Goal: Task Accomplishment & Management: Manage account settings

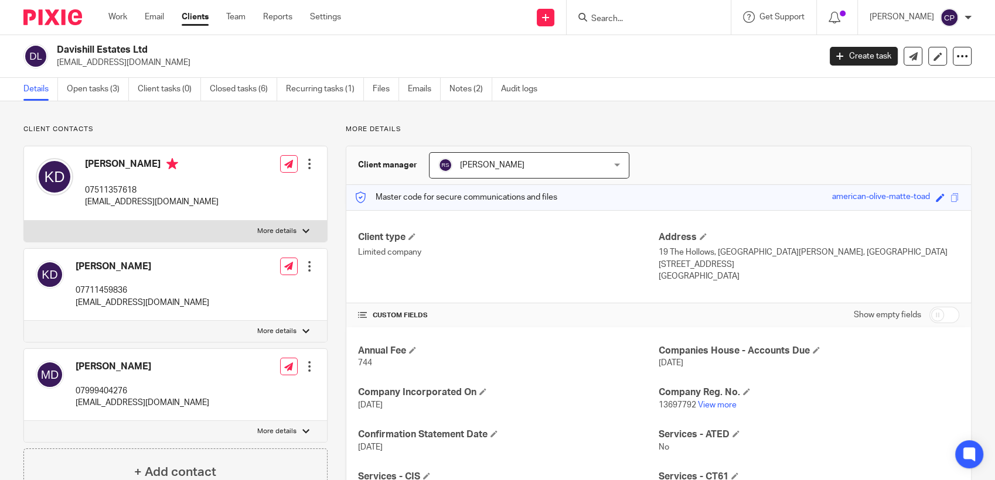
click at [605, 17] on input "Search" at bounding box center [642, 19] width 105 height 11
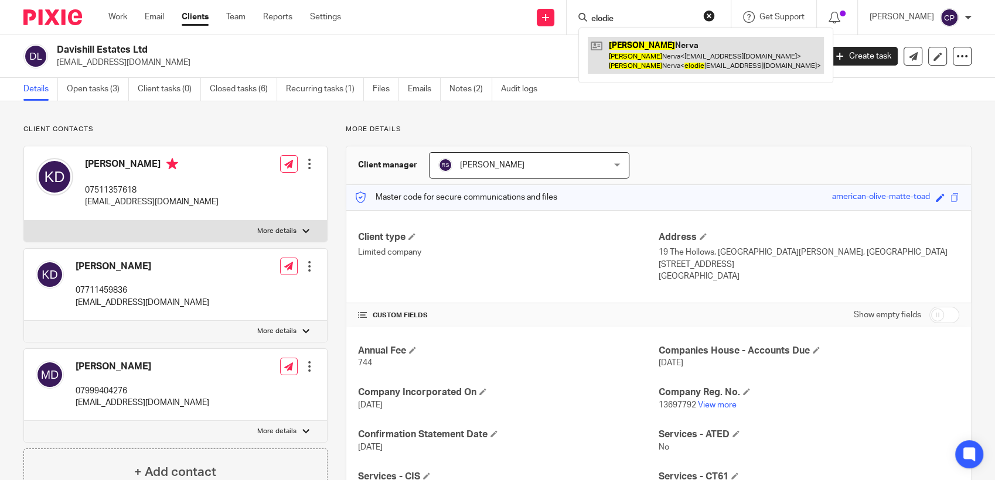
type input "elodie"
click at [636, 59] on link at bounding box center [706, 55] width 236 height 36
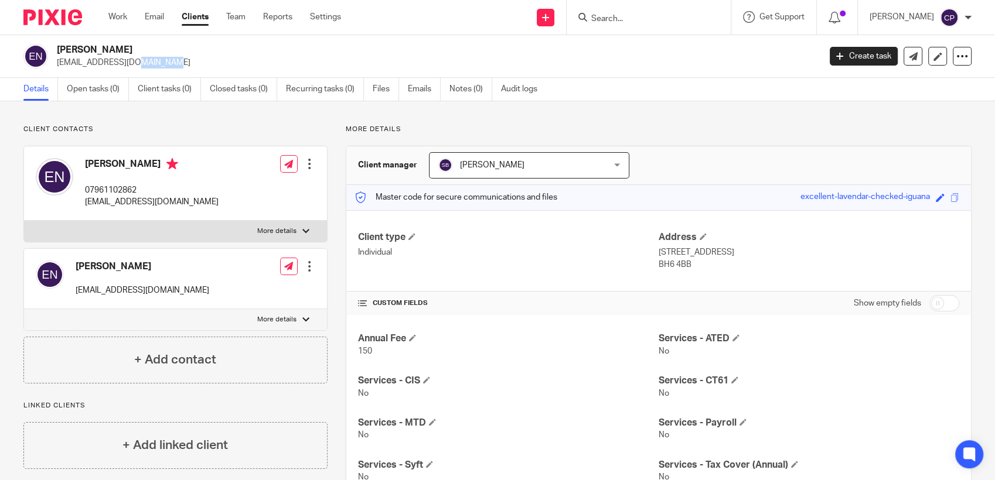
drag, startPoint x: 60, startPoint y: 62, endPoint x: 105, endPoint y: 65, distance: 45.2
click at [105, 65] on p "[EMAIL_ADDRESS][DOMAIN_NAME]" at bounding box center [434, 63] width 755 height 12
copy p "am101@ho"
click at [53, 63] on div "Elodie Nerva nam101@hotmail.com" at bounding box center [417, 56] width 789 height 25
drag, startPoint x: 53, startPoint y: 63, endPoint x: 150, endPoint y: 62, distance: 97.3
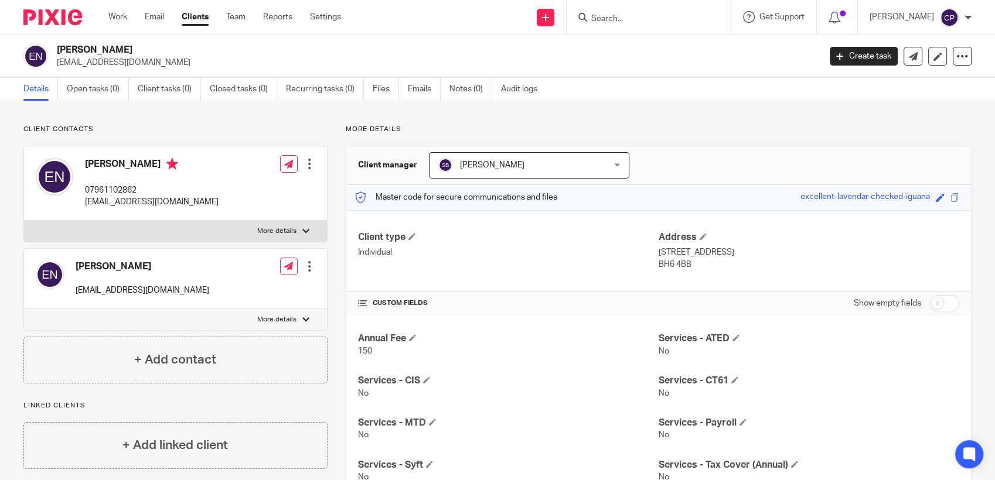
click at [150, 62] on div "Elodie Nerva nam101@hotmail.com" at bounding box center [417, 56] width 789 height 25
drag, startPoint x: 150, startPoint y: 62, endPoint x: 116, endPoint y: 65, distance: 34.2
copy p "nam101@hotmail.com"
click at [598, 19] on input "Search" at bounding box center [642, 19] width 105 height 11
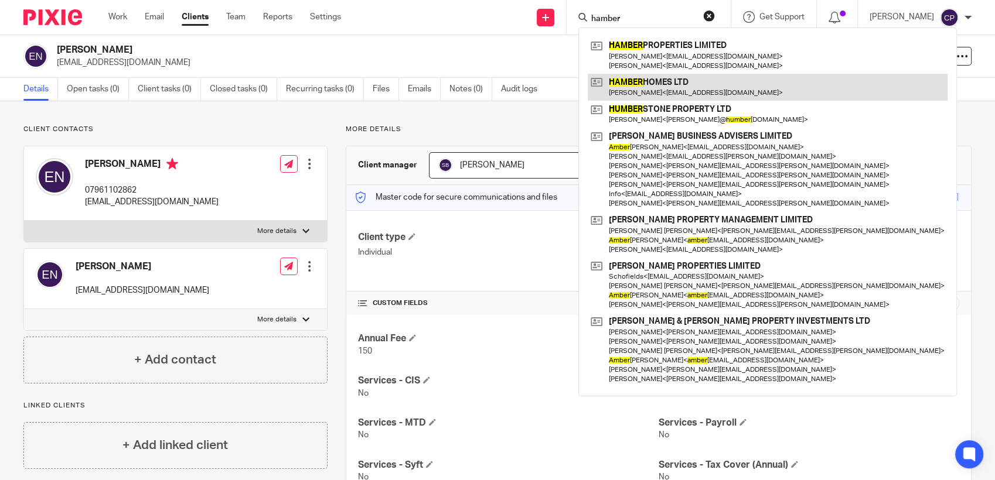
type input "hamber"
click at [662, 87] on link at bounding box center [768, 87] width 360 height 27
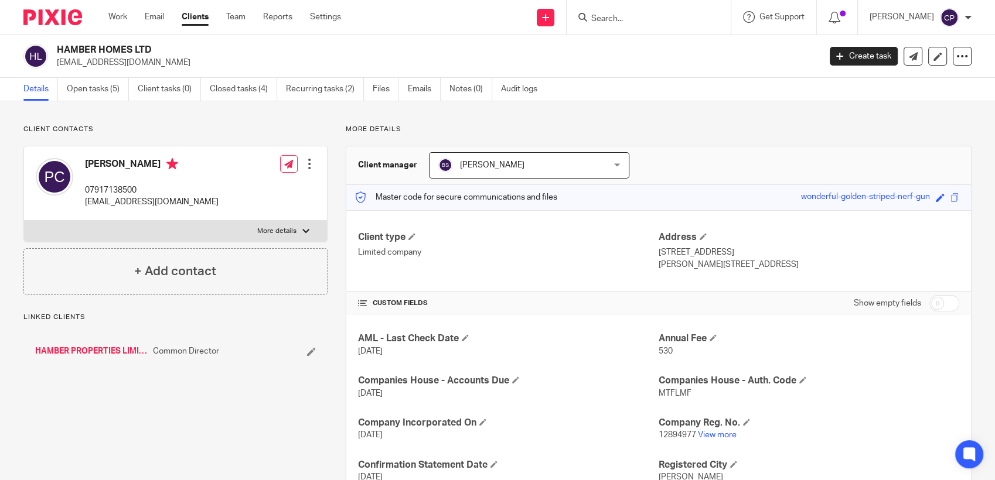
drag, startPoint x: 54, startPoint y: 65, endPoint x: 163, endPoint y: 64, distance: 108.4
click at [163, 64] on div "HAMBER HOMES LTD phil.comber@hotmail.co.uk" at bounding box center [417, 56] width 789 height 25
drag, startPoint x: 163, startPoint y: 64, endPoint x: 124, endPoint y: 69, distance: 39.5
copy p "phil.comber@hotmail.co.uk"
click at [867, 57] on link "Create task" at bounding box center [864, 56] width 68 height 19
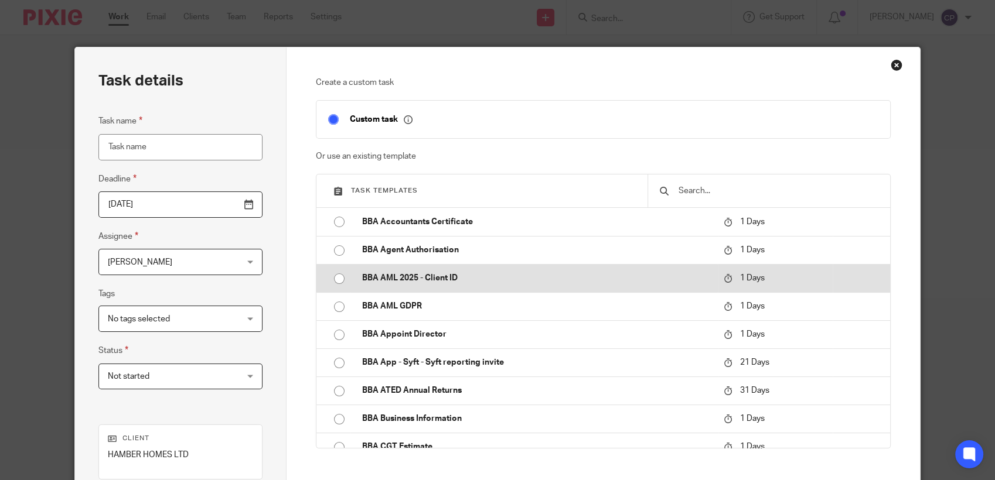
click at [331, 281] on input "radio" at bounding box center [339, 279] width 22 height 22
type input "2025-09-21"
type input "BBA AML 2025 - Client ID"
checkbox input "false"
radio input "false"
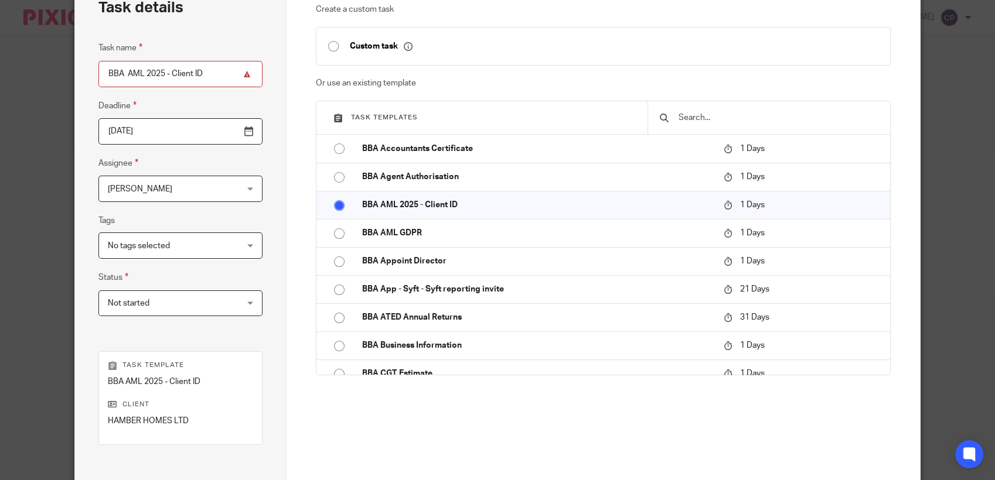
scroll to position [211, 0]
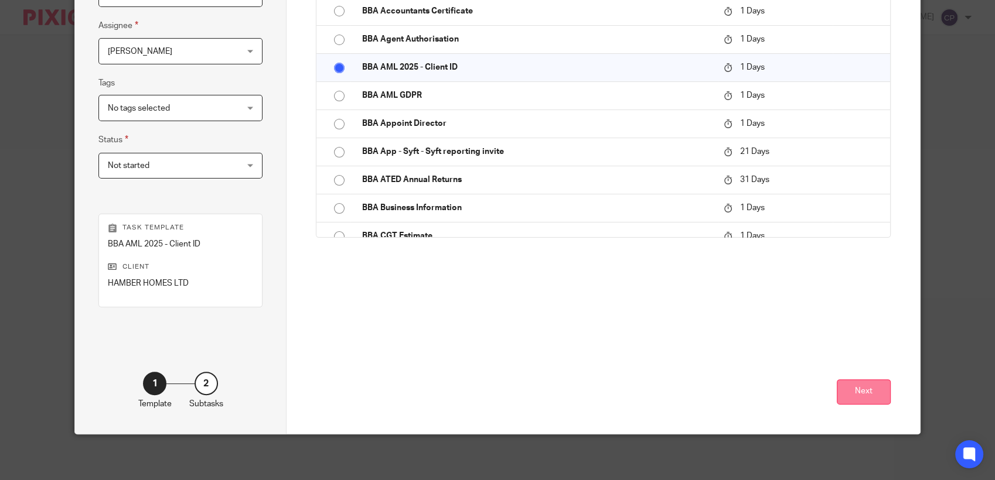
click at [856, 391] on button "Next" at bounding box center [864, 392] width 54 height 25
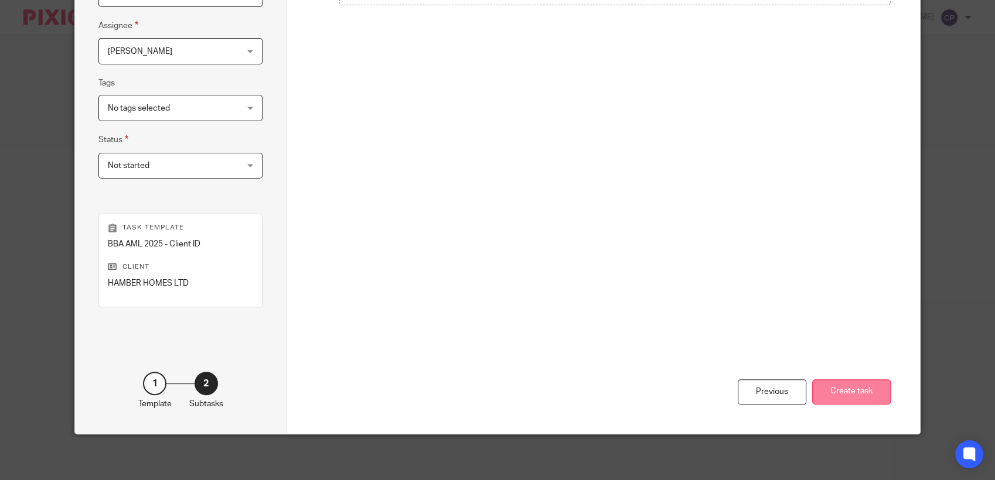
click at [850, 393] on button "Create task" at bounding box center [851, 392] width 79 height 25
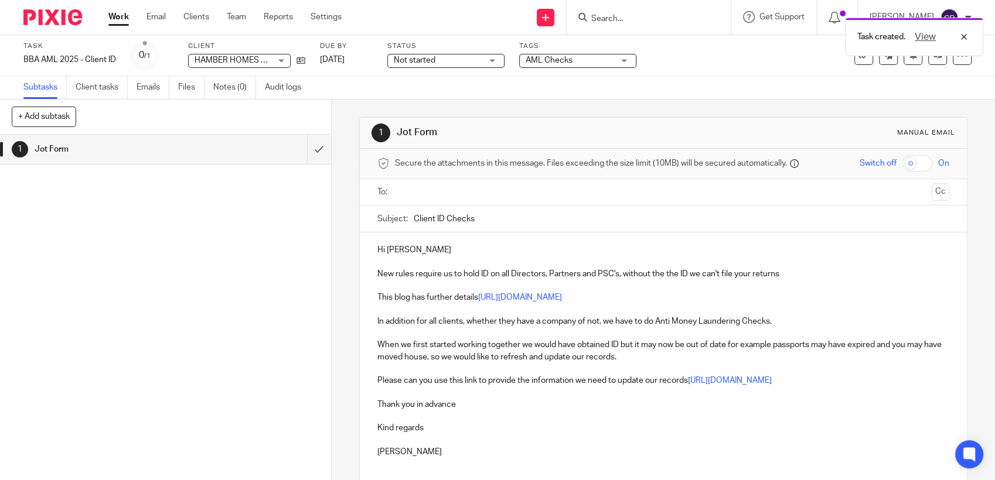
paste input "[EMAIL_ADDRESS][DOMAIN_NAME]"
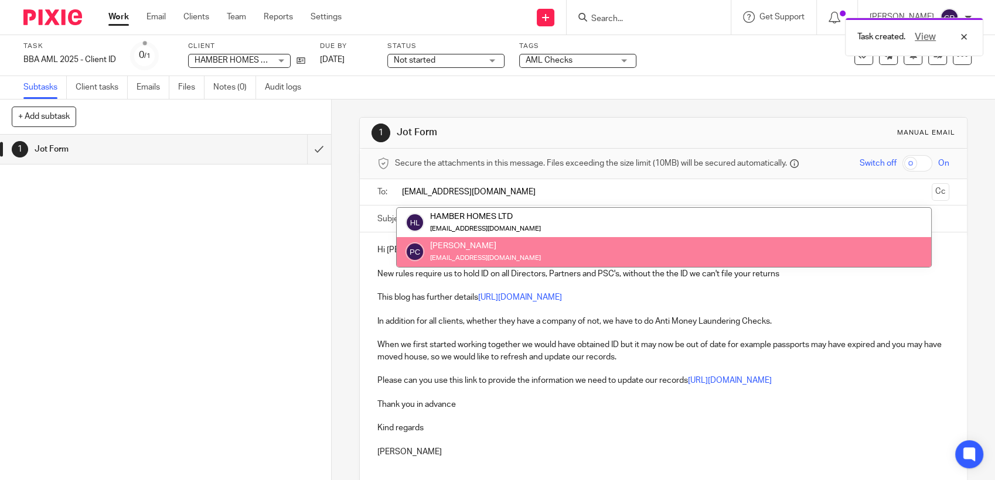
type input "phil.comber@hotmail.co.uk"
click at [298, 227] on div "1 Jot Form" at bounding box center [165, 308] width 331 height 346
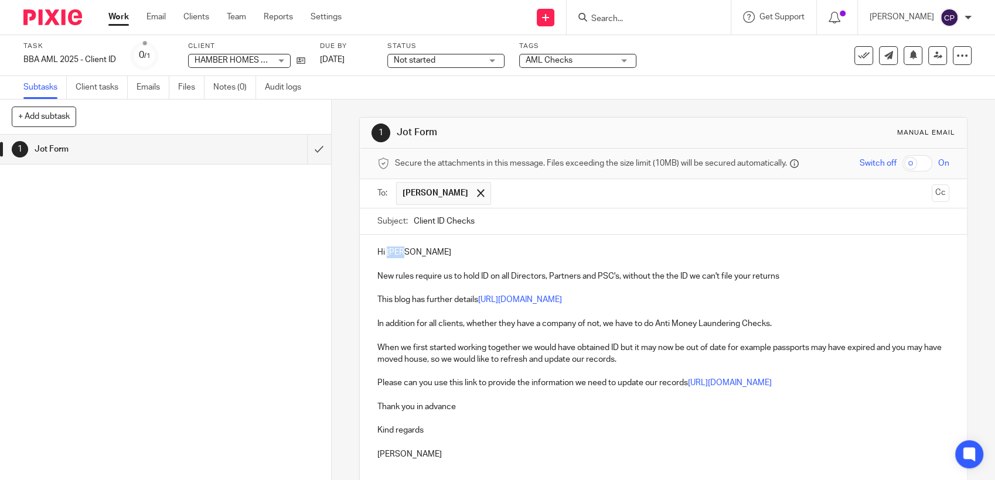
drag, startPoint x: 382, startPoint y: 251, endPoint x: 660, endPoint y: 241, distance: 277.9
click at [649, 252] on p "Hi Phil" at bounding box center [663, 253] width 572 height 12
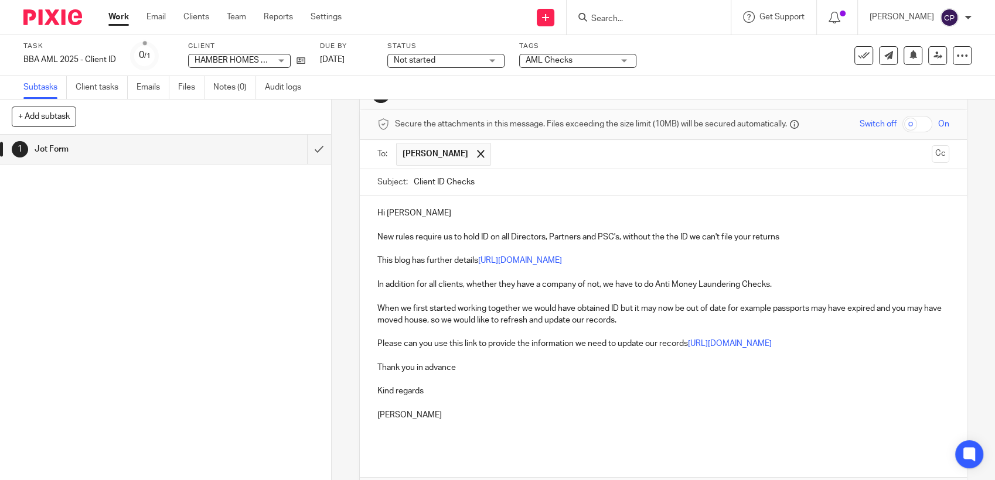
scroll to position [117, 0]
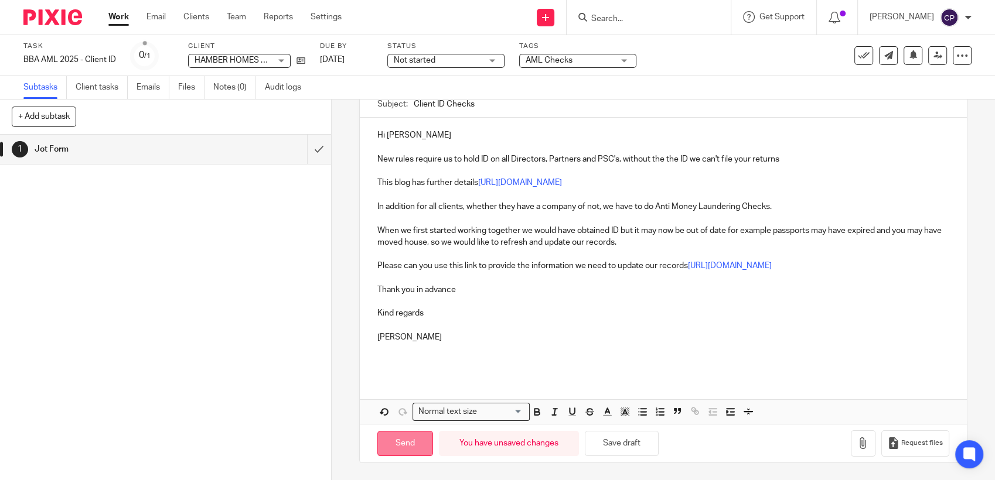
click at [411, 446] on input "Send" at bounding box center [405, 443] width 56 height 25
type input "Sent"
click at [611, 22] on input "Search" at bounding box center [642, 19] width 105 height 11
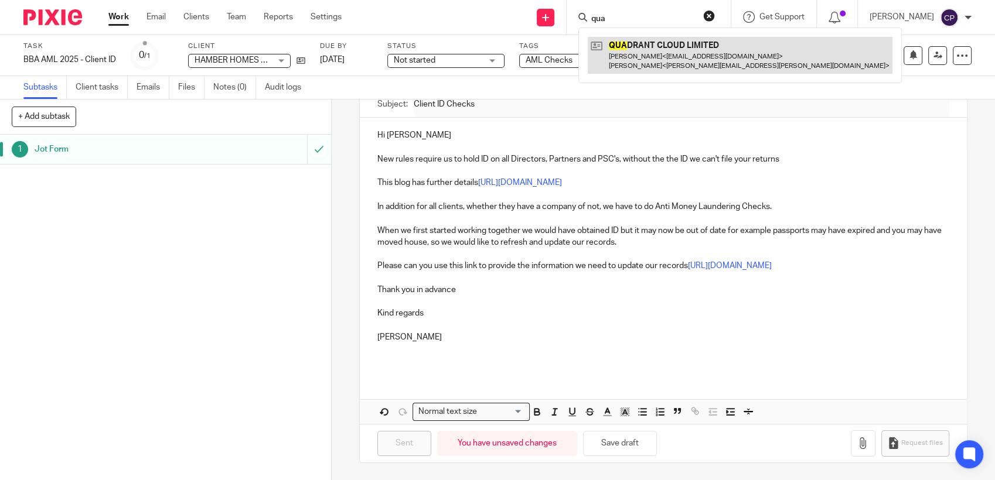
type input "qua"
click at [657, 57] on link at bounding box center [740, 55] width 305 height 36
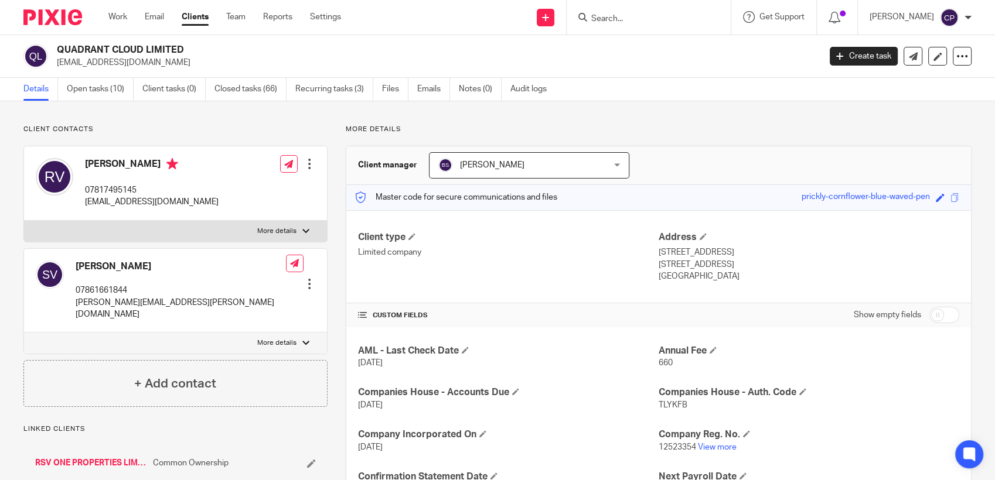
drag, startPoint x: 56, startPoint y: 63, endPoint x: 173, endPoint y: 65, distance: 117.2
click at [173, 65] on p "[EMAIL_ADDRESS][DOMAIN_NAME]" at bounding box center [434, 63] width 755 height 12
drag, startPoint x: 173, startPoint y: 65, endPoint x: 137, endPoint y: 66, distance: 36.3
copy p "[EMAIL_ADDRESS][DOMAIN_NAME]"
click at [860, 53] on link "Create task" at bounding box center [864, 56] width 68 height 19
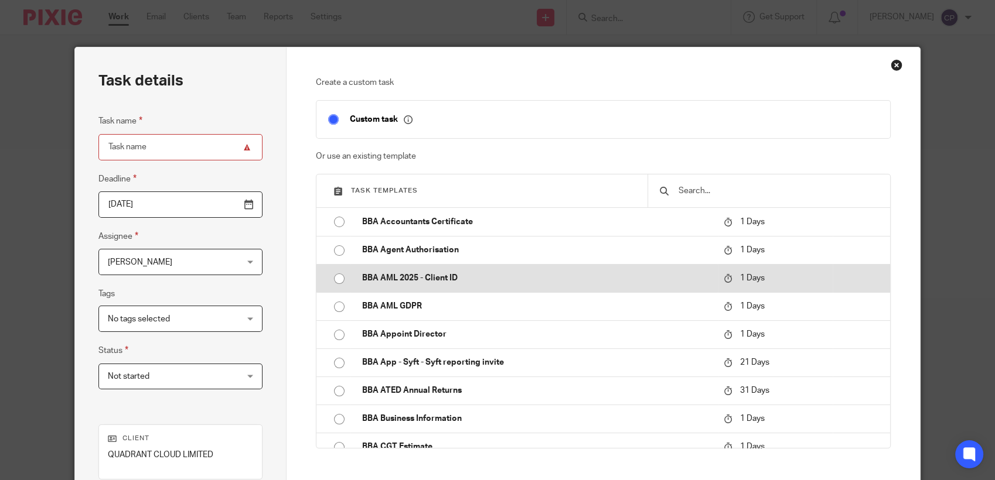
click at [333, 283] on input "radio" at bounding box center [339, 279] width 22 height 22
type input "[DATE]"
type input "BBA AML 2025 - Client ID"
checkbox input "false"
radio input "false"
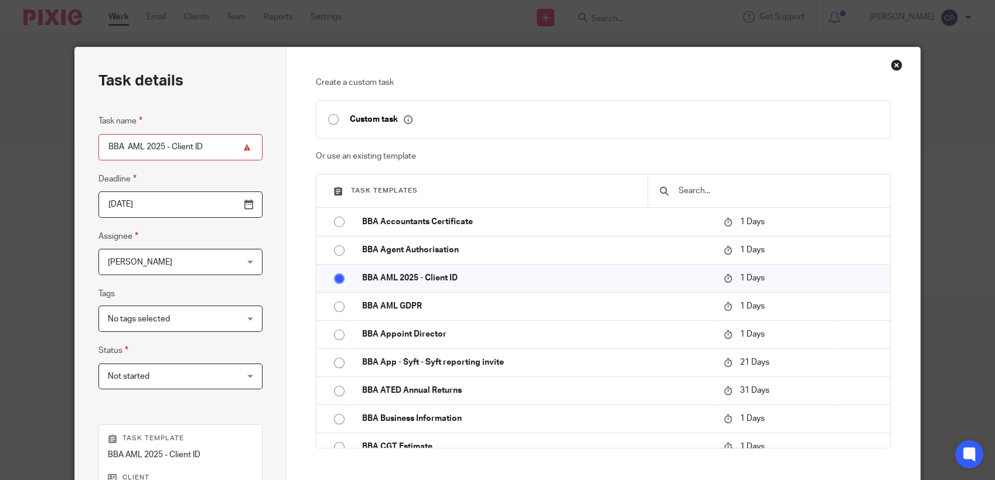
scroll to position [130, 0]
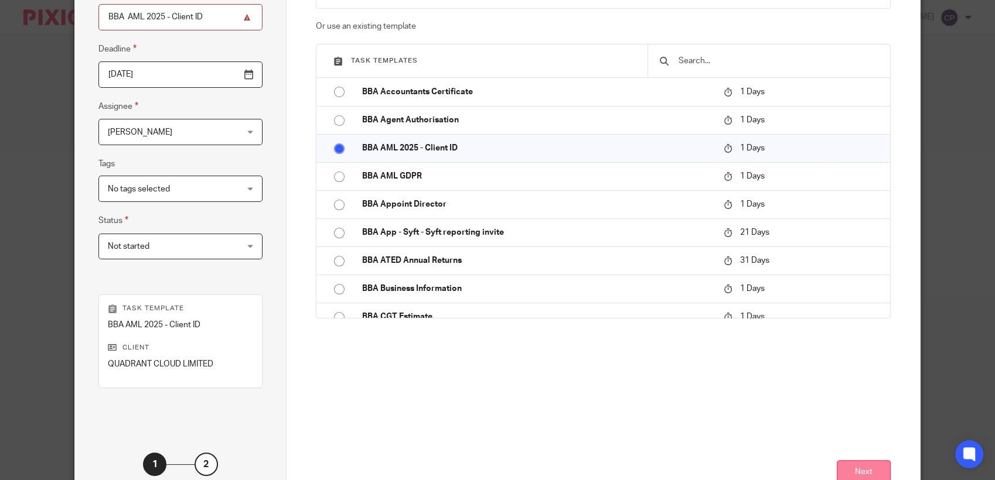
click at [853, 468] on button "Next" at bounding box center [864, 473] width 54 height 25
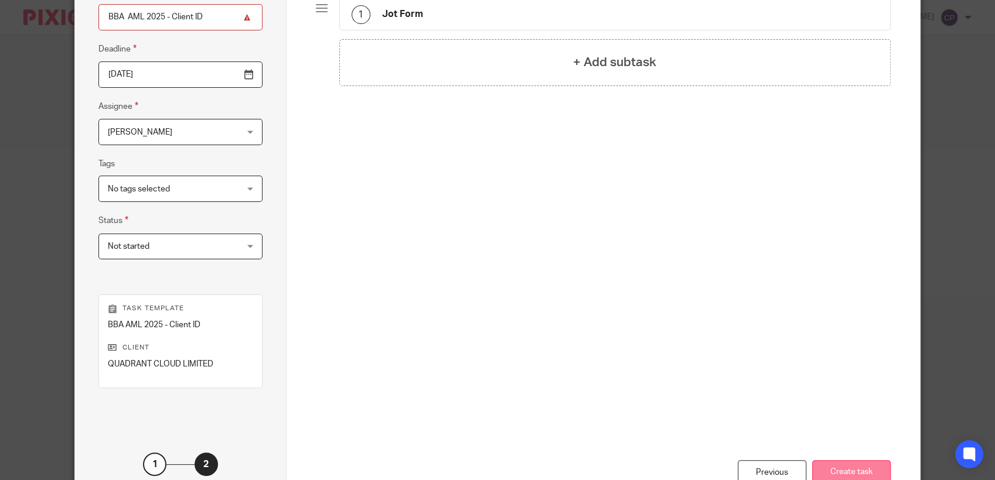
click at [855, 466] on button "Create task" at bounding box center [851, 473] width 79 height 25
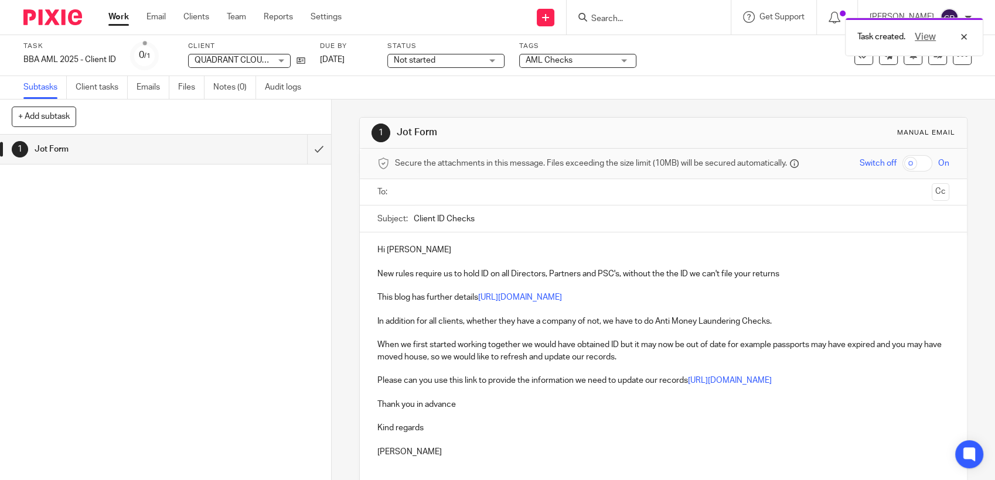
paste input "[EMAIL_ADDRESS][DOMAIN_NAME]"
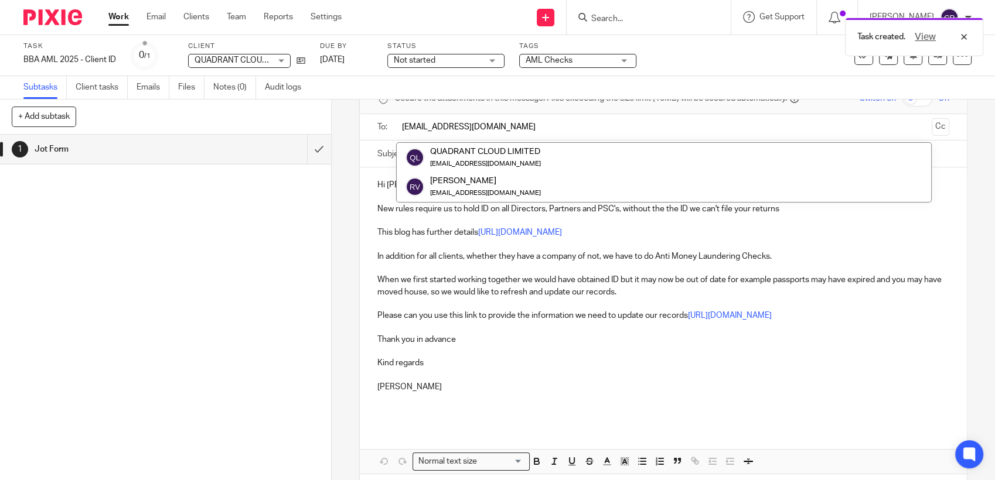
scroll to position [114, 0]
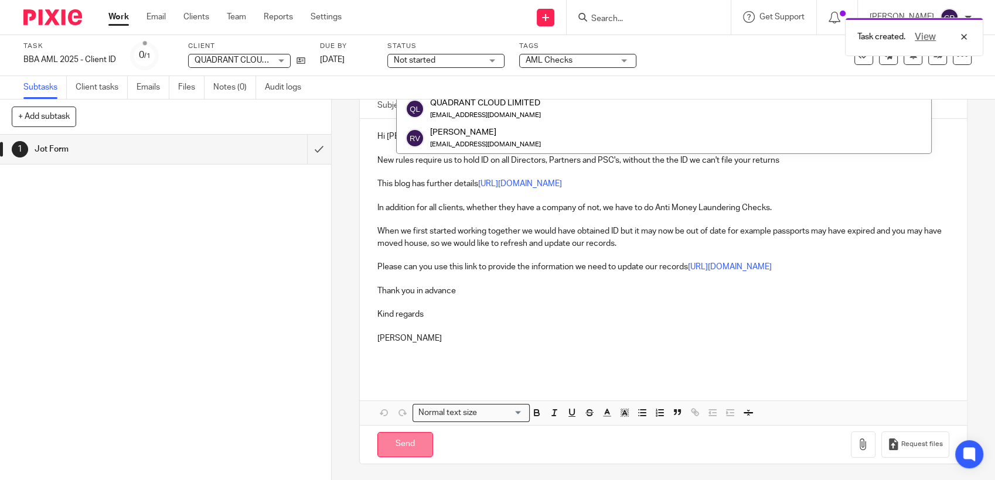
type input "[EMAIL_ADDRESS][DOMAIN_NAME]"
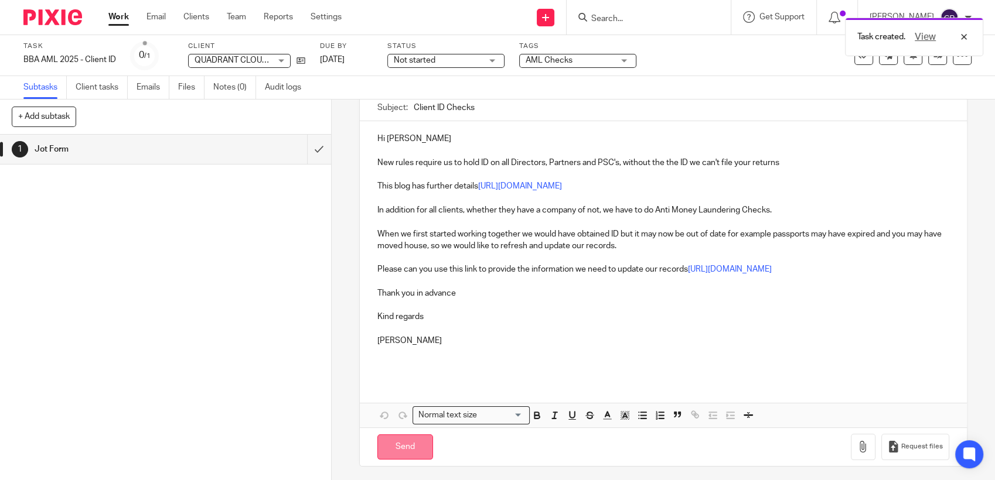
click at [394, 442] on input "Send" at bounding box center [405, 447] width 56 height 25
type input "Sent"
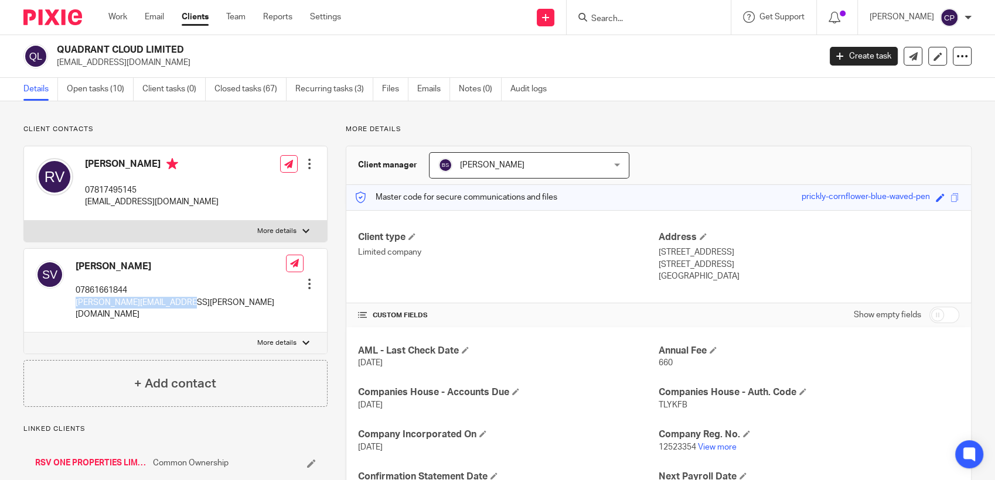
drag, startPoint x: 72, startPoint y: 302, endPoint x: 195, endPoint y: 306, distance: 122.5
click at [195, 306] on div "[PERSON_NAME] 07861661844 [PERSON_NAME][EMAIL_ADDRESS][PERSON_NAME][DOMAIN_NAME…" at bounding box center [175, 291] width 303 height 84
drag, startPoint x: 195, startPoint y: 306, endPoint x: 155, endPoint y: 302, distance: 40.1
copy p "[PERSON_NAME][EMAIL_ADDRESS][PERSON_NAME][DOMAIN_NAME]"
click at [861, 58] on link "Create task" at bounding box center [864, 56] width 68 height 19
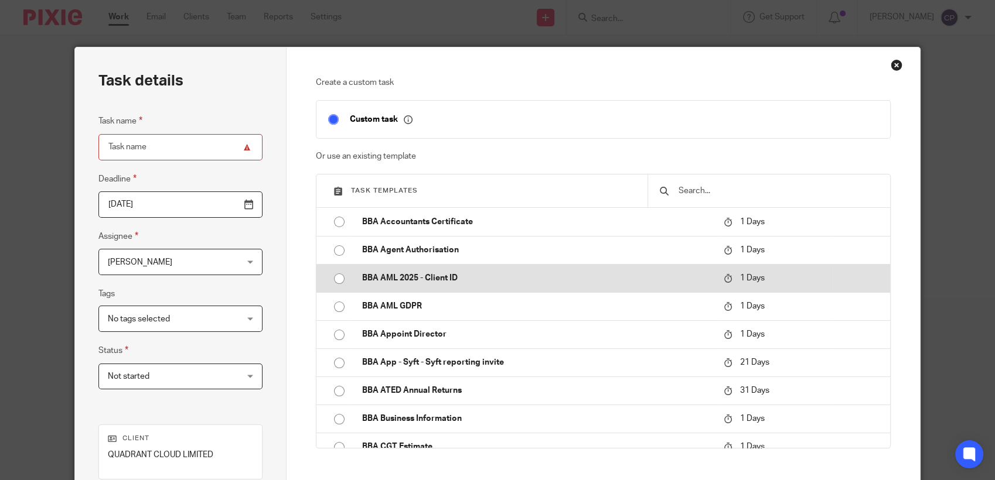
click at [332, 277] on input "radio" at bounding box center [339, 279] width 22 height 22
type input "2025-09-21"
type input "BBA AML 2025 - Client ID"
checkbox input "false"
radio input "false"
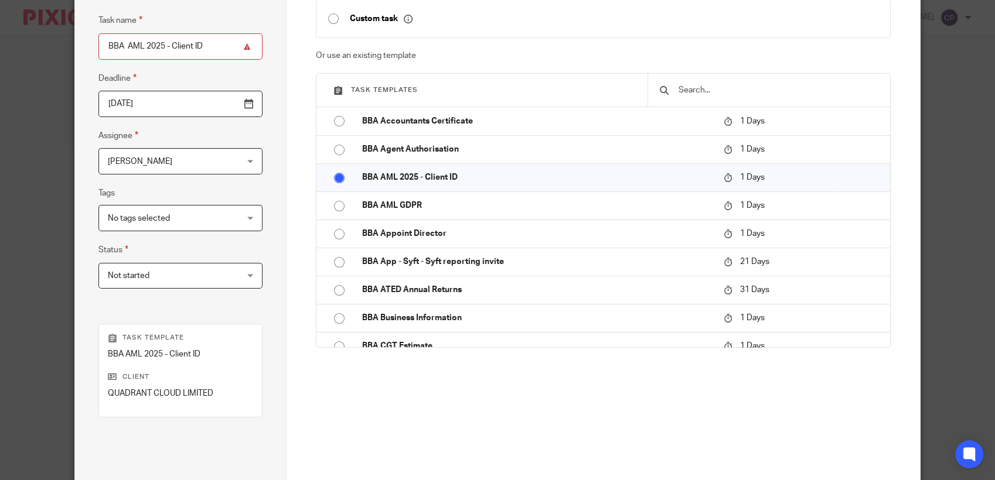
scroll to position [195, 0]
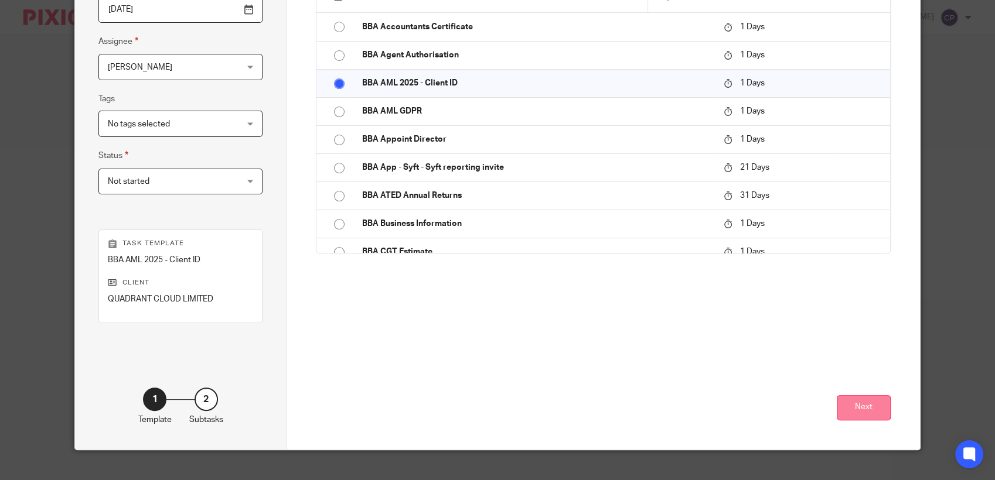
click at [869, 410] on button "Next" at bounding box center [864, 407] width 54 height 25
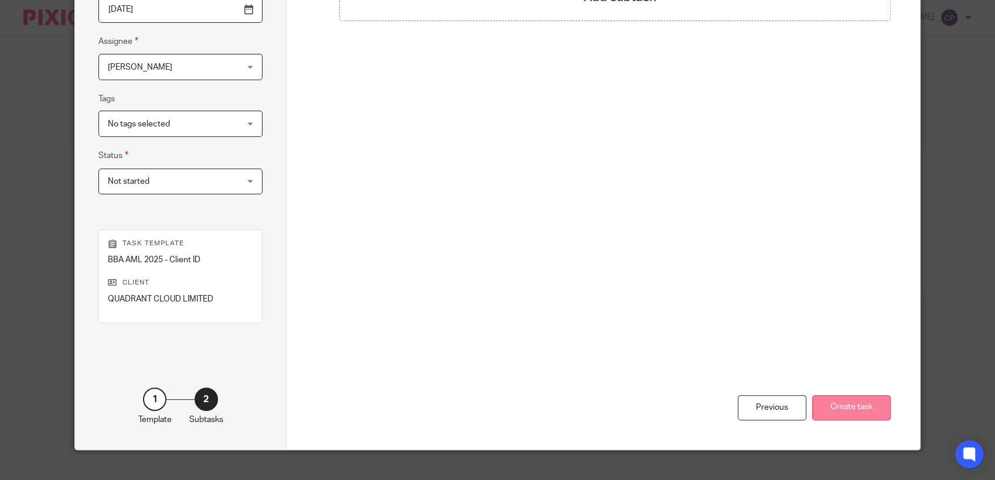
click at [867, 407] on button "Create task" at bounding box center [851, 407] width 79 height 25
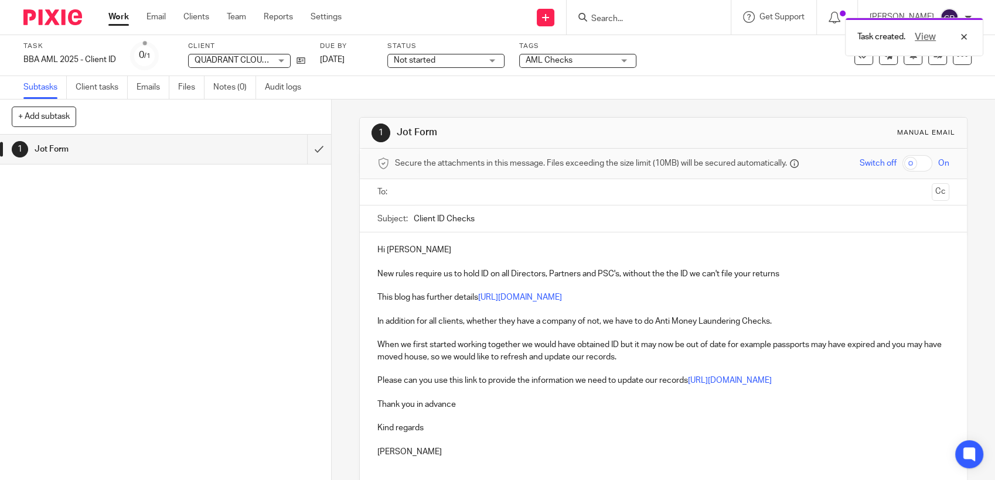
paste input "sireesha.vetcha@gmail.com"
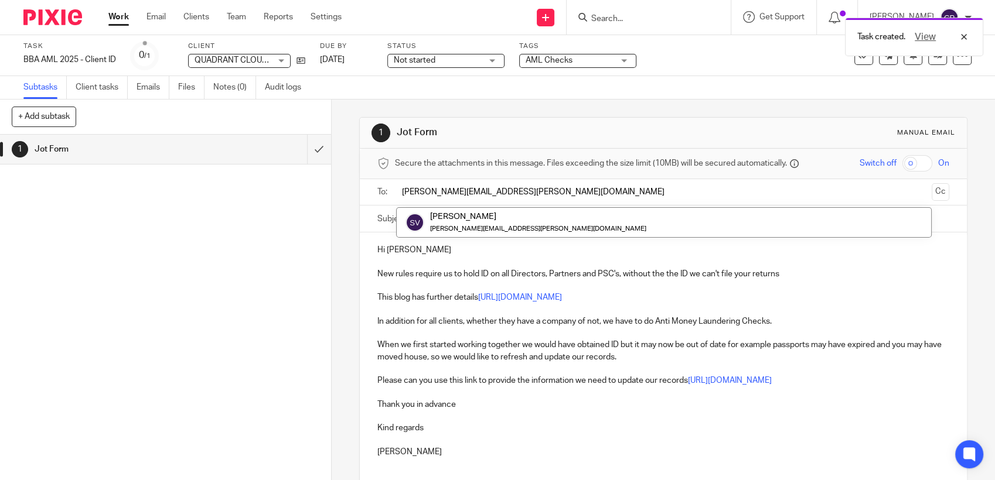
type input "sireesha.vetcha@gmail.com"
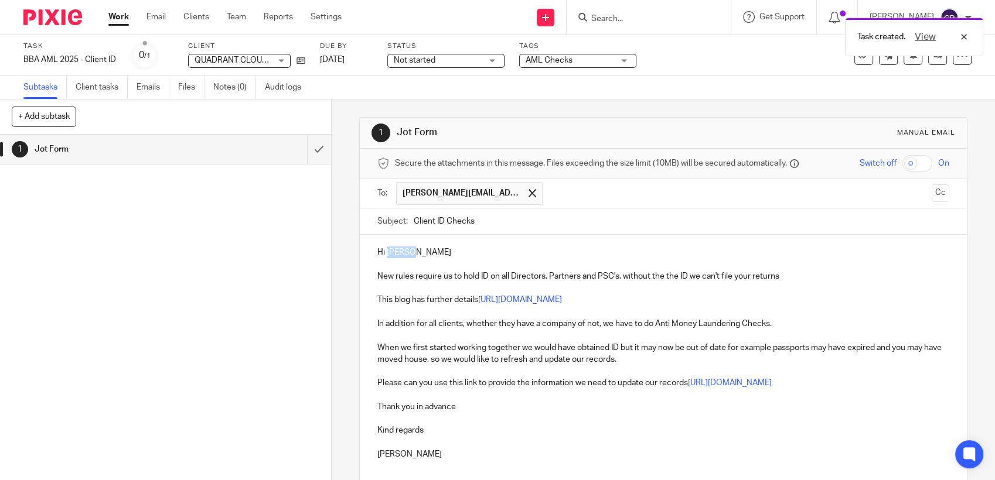
drag, startPoint x: 383, startPoint y: 250, endPoint x: 465, endPoint y: 251, distance: 81.4
click at [465, 251] on p "Hi Ramesh" at bounding box center [663, 253] width 572 height 12
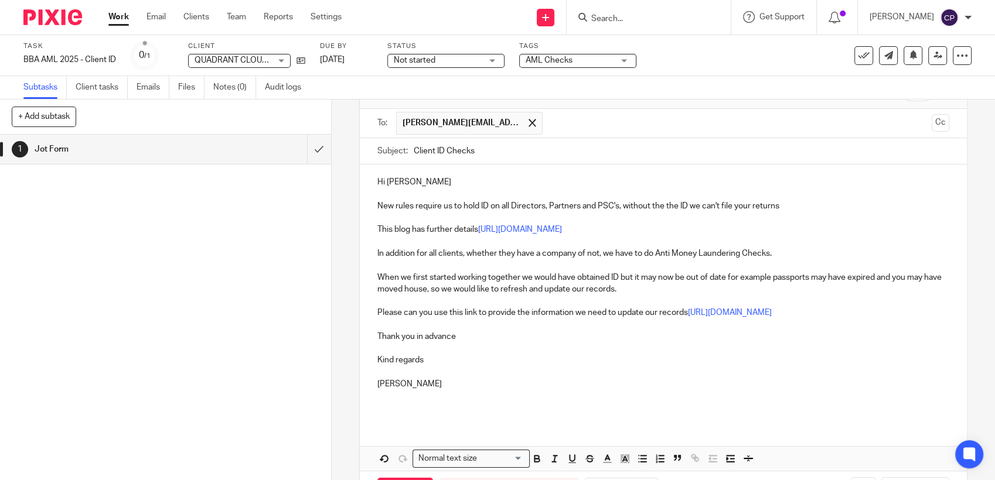
scroll to position [117, 0]
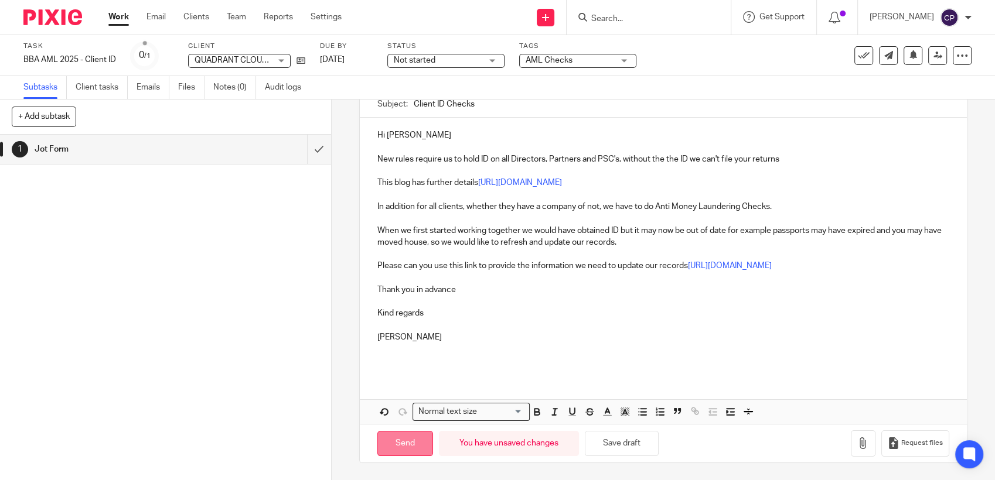
click at [410, 449] on input "Send" at bounding box center [405, 443] width 56 height 25
type input "Sent"
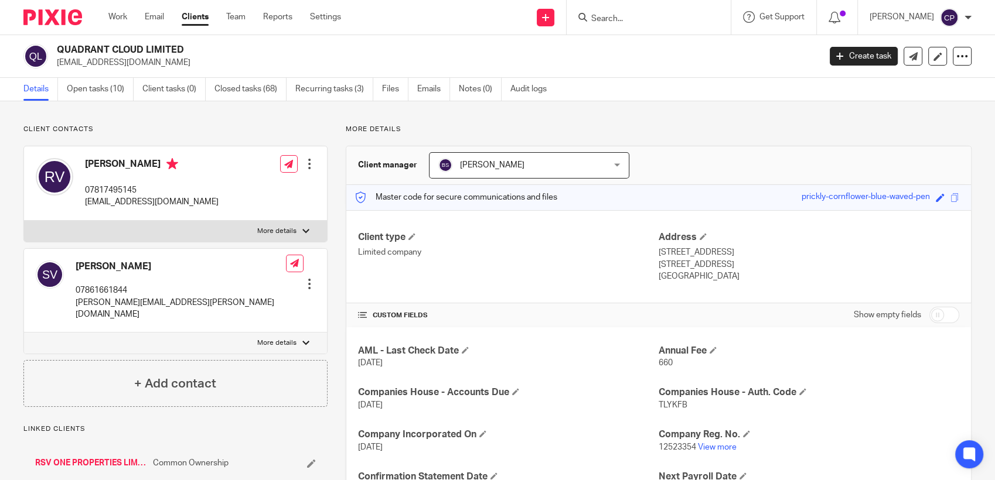
drag, startPoint x: 54, startPoint y: 64, endPoint x: 187, endPoint y: 75, distance: 133.5
click at [187, 75] on div "QUADRANT CLOUD LIMITED ramesh.vetcha@gmail.com Create task Update from Companie…" at bounding box center [497, 56] width 995 height 43
drag, startPoint x: 187, startPoint y: 75, endPoint x: 141, endPoint y: 61, distance: 48.9
copy p "ramesh.vetcha@gmail.com"
click at [617, 18] on input "Search" at bounding box center [642, 19] width 105 height 11
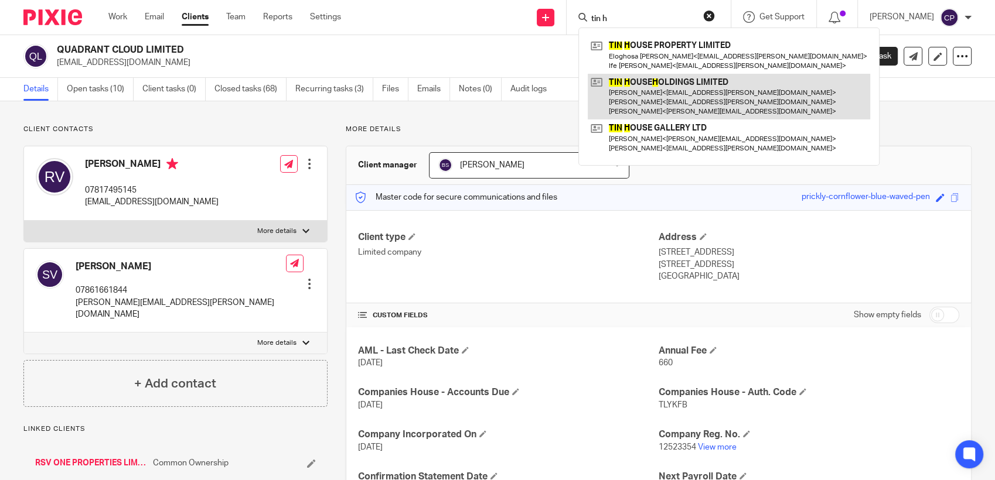
type input "tin h"
click at [666, 100] on link at bounding box center [729, 97] width 282 height 46
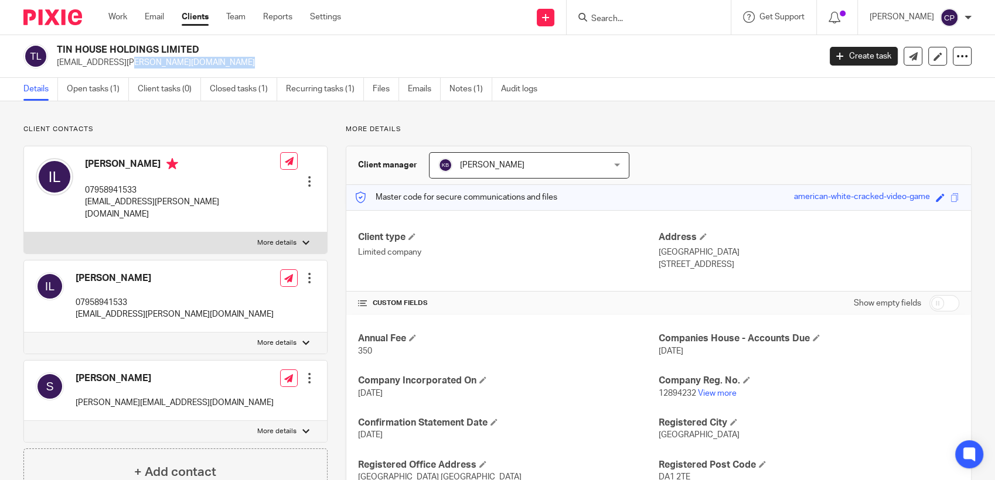
drag, startPoint x: 55, startPoint y: 64, endPoint x: 160, endPoint y: 69, distance: 105.0
click at [160, 69] on div "TIN HOUSE HOLDINGS LIMITED [EMAIL_ADDRESS][PERSON_NAME][DOMAIN_NAME] Create tas…" at bounding box center [497, 56] width 995 height 43
drag, startPoint x: 160, startPoint y: 69, endPoint x: 148, endPoint y: 66, distance: 12.6
copy p "[EMAIL_ADDRESS][PERSON_NAME][DOMAIN_NAME]"
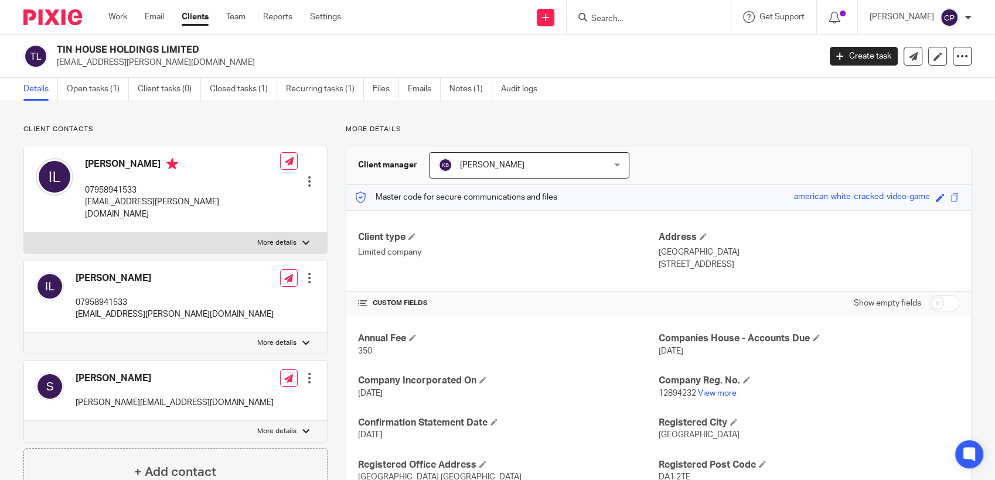
click at [610, 14] on input "Search" at bounding box center [642, 19] width 105 height 11
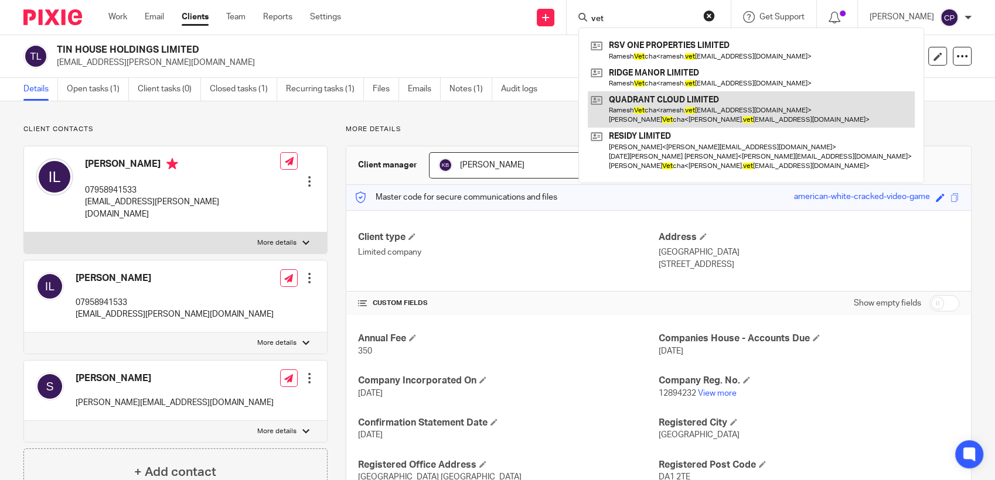
type input "vet"
click at [626, 120] on link at bounding box center [751, 109] width 327 height 36
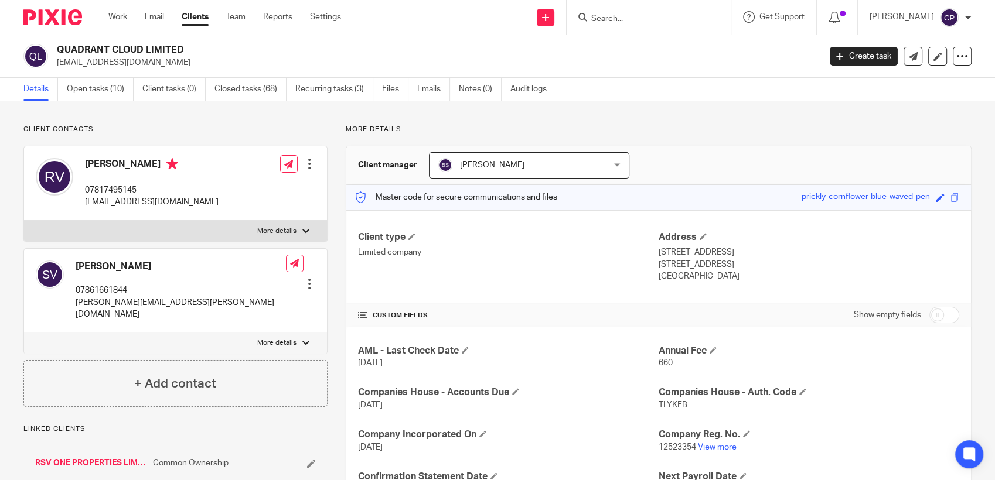
drag, startPoint x: 56, startPoint y: 64, endPoint x: 173, endPoint y: 69, distance: 117.9
click at [173, 69] on div "QUADRANT CLOUD LIMITED ramesh.vetcha@gmail.com Create task Update from Companie…" at bounding box center [497, 56] width 995 height 43
drag, startPoint x: 173, startPoint y: 69, endPoint x: 113, endPoint y: 62, distance: 60.8
copy p "ramesh.vetcha@gmail.com"
